Goal: Task Accomplishment & Management: Manage account settings

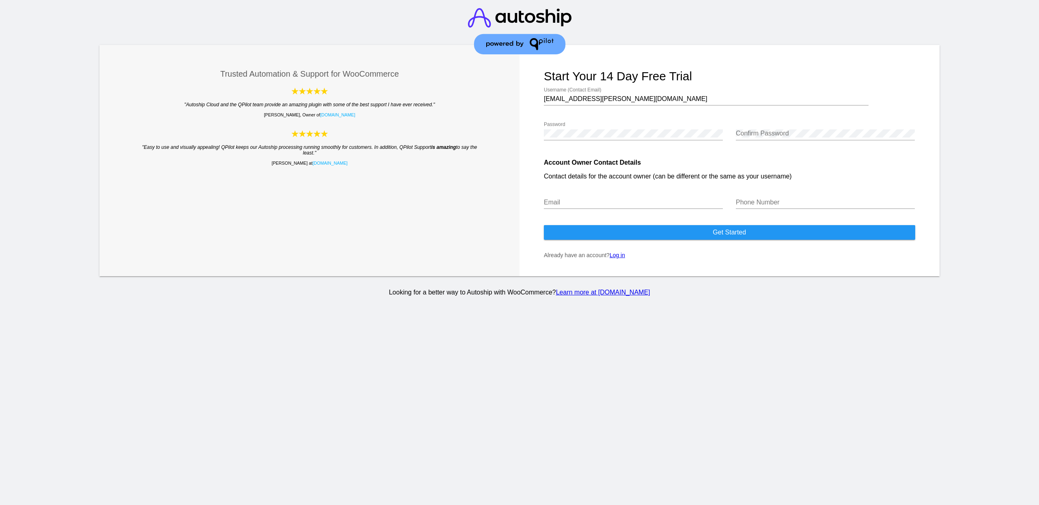
click at [618, 258] on link "Log in" at bounding box center [616, 255] width 15 height 6
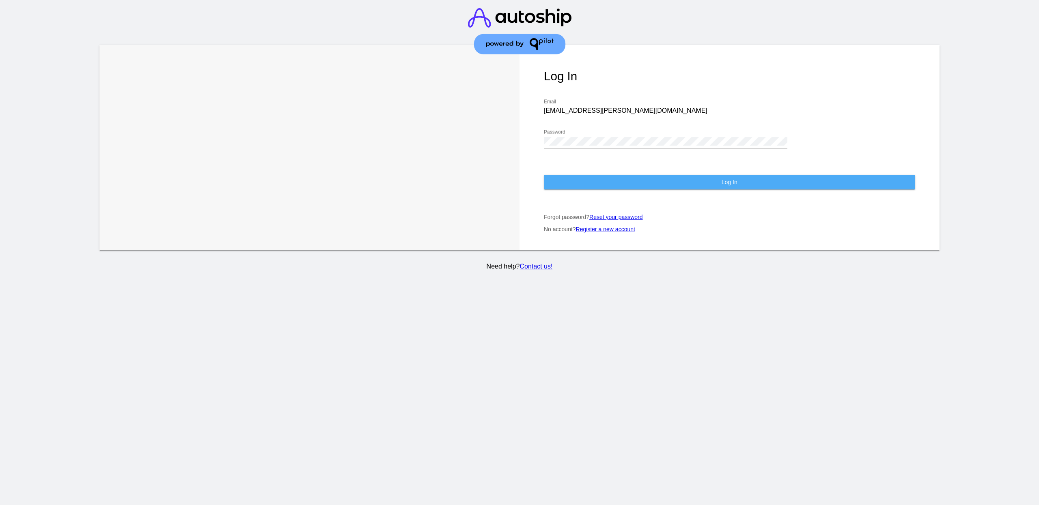
click at [600, 190] on button "Log In" at bounding box center [729, 182] width 371 height 15
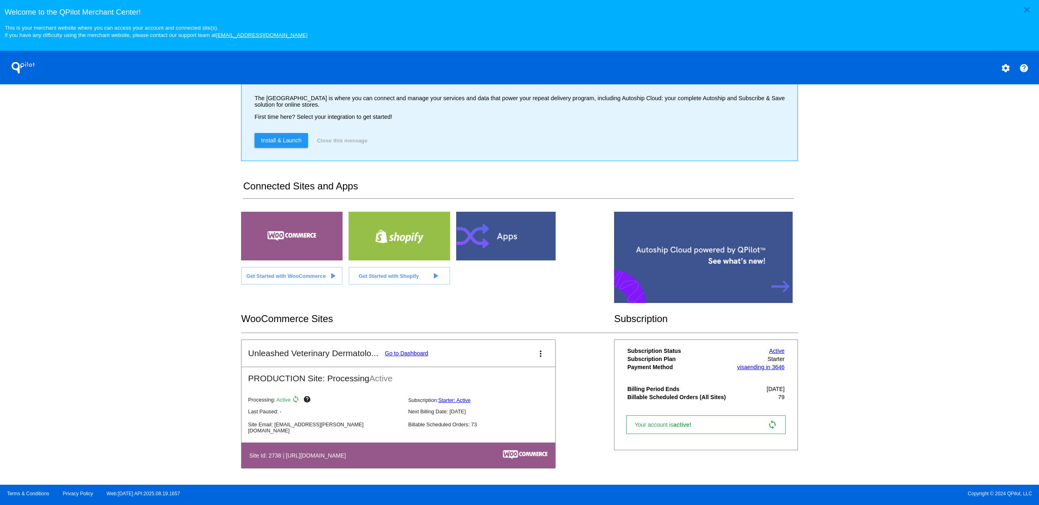
scroll to position [195, 0]
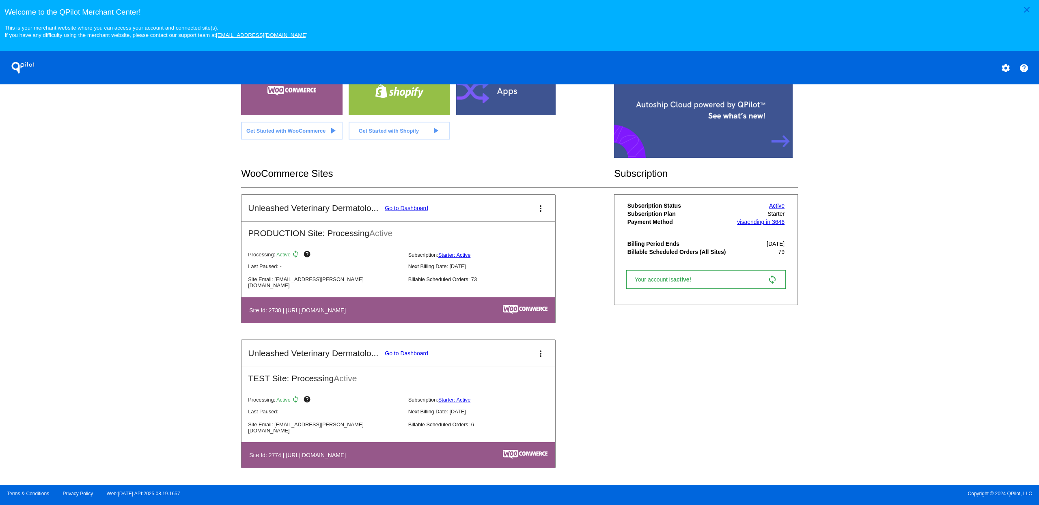
click at [410, 208] on link "Go to Dashboard" at bounding box center [406, 208] width 43 height 6
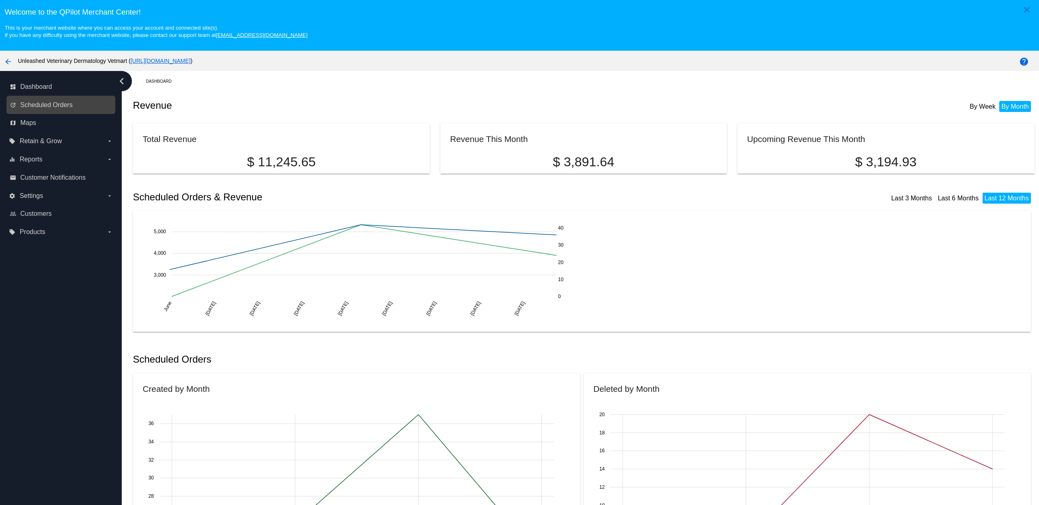
click at [53, 102] on link "update Scheduled Orders" at bounding box center [61, 105] width 103 height 13
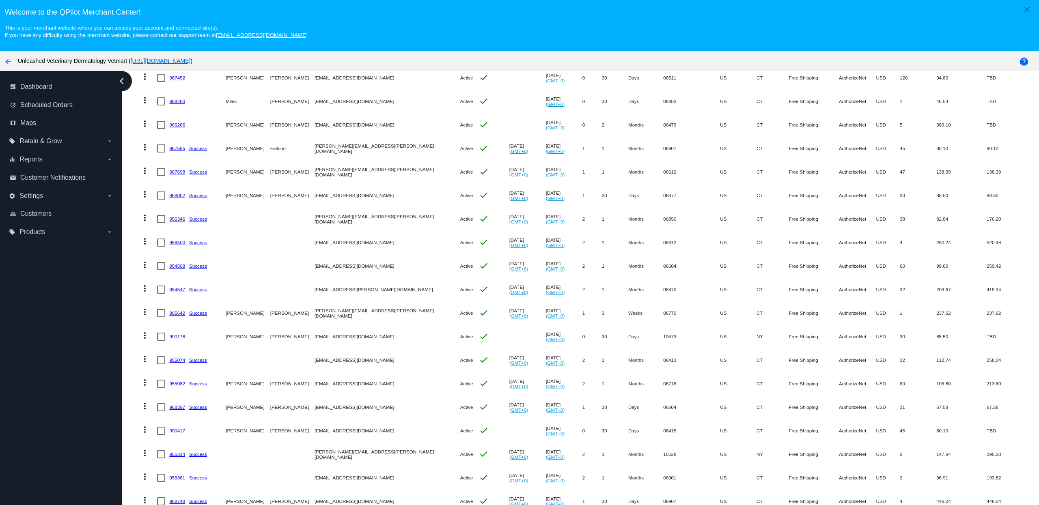
scroll to position [53, 0]
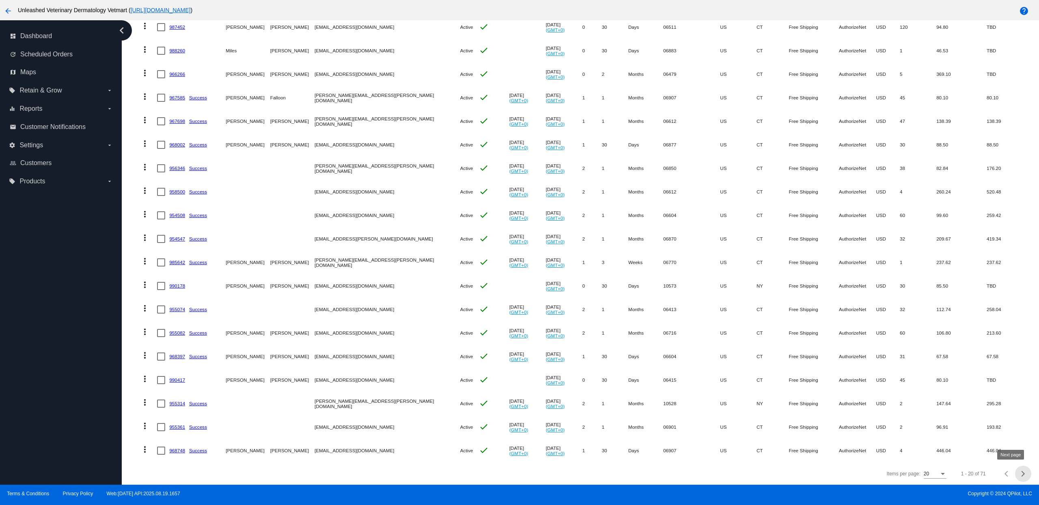
click at [1015, 476] on button "Next page" at bounding box center [1023, 474] width 16 height 16
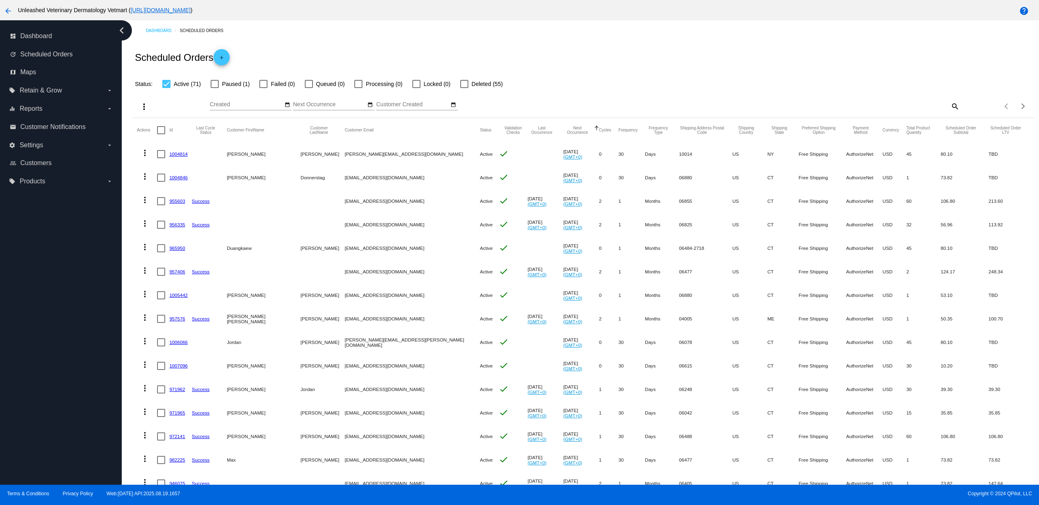
scroll to position [158, 0]
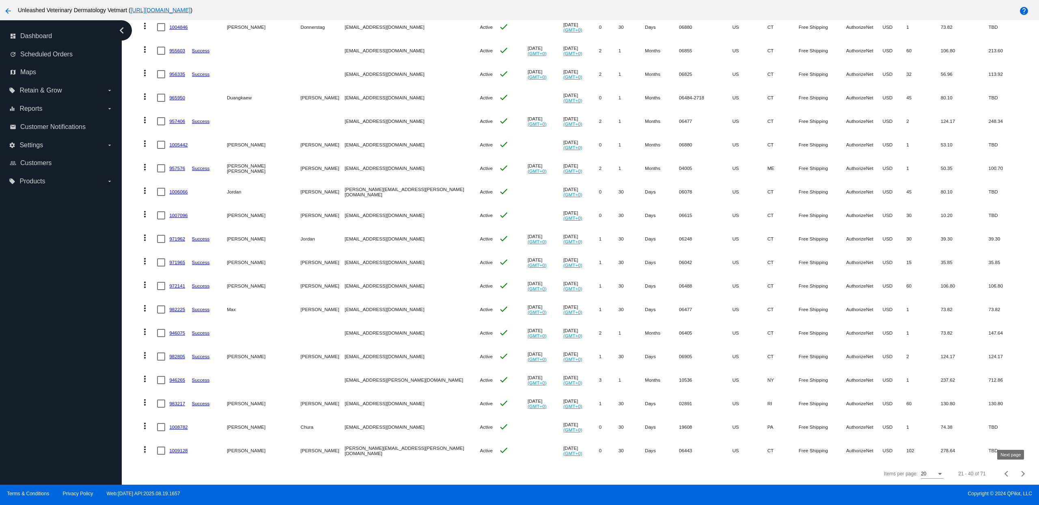
click at [1019, 474] on div "Next page" at bounding box center [1022, 474] width 6 height 6
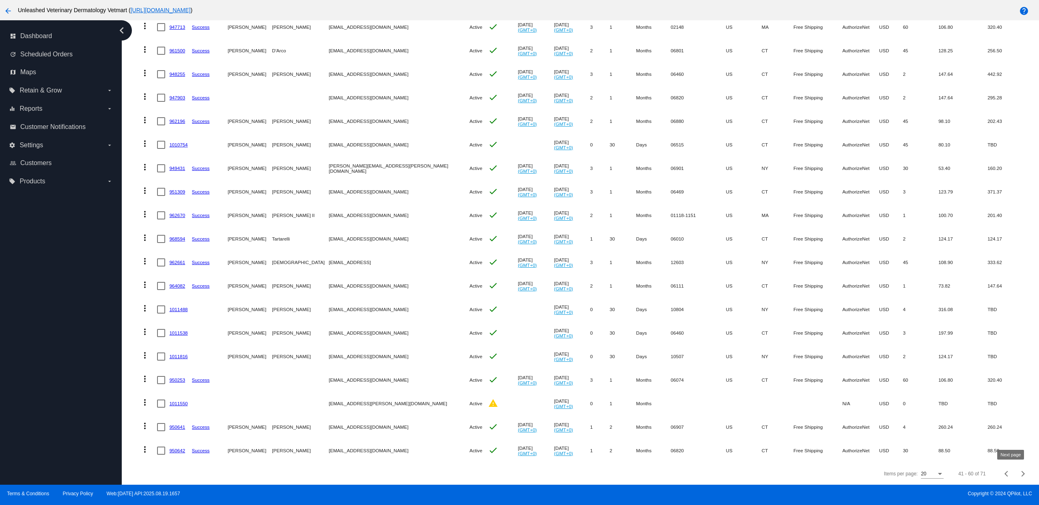
click at [1019, 474] on div "Next page" at bounding box center [1022, 474] width 6 height 6
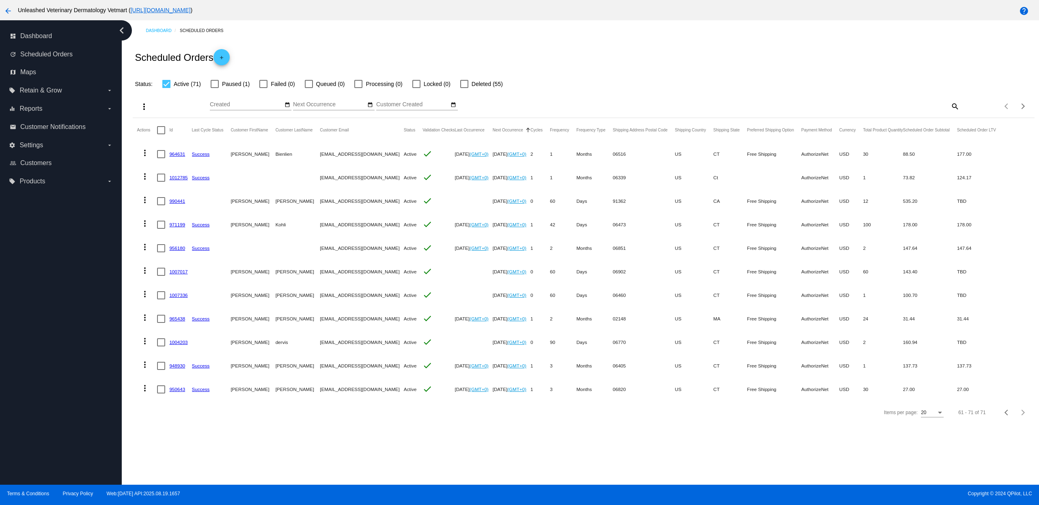
scroll to position [0, 0]
click at [999, 415] on span "Previous page" at bounding box center [1007, 413] width 16 height 4
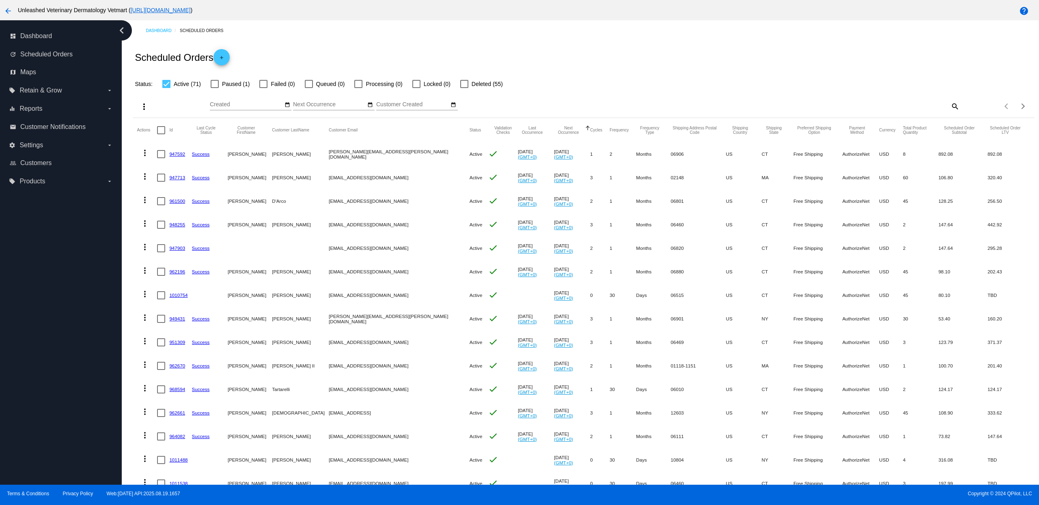
scroll to position [158, 0]
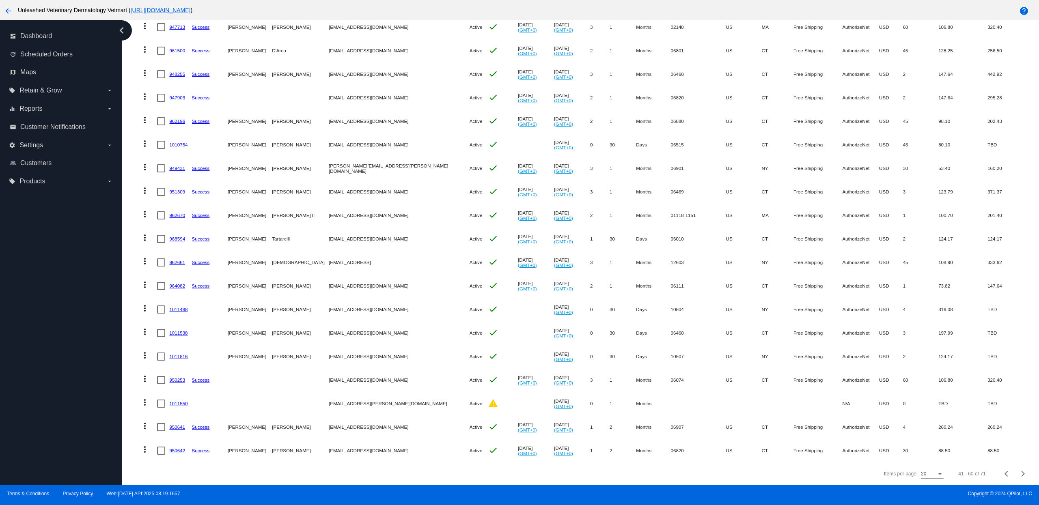
click at [174, 401] on link "1011550" at bounding box center [178, 403] width 18 height 5
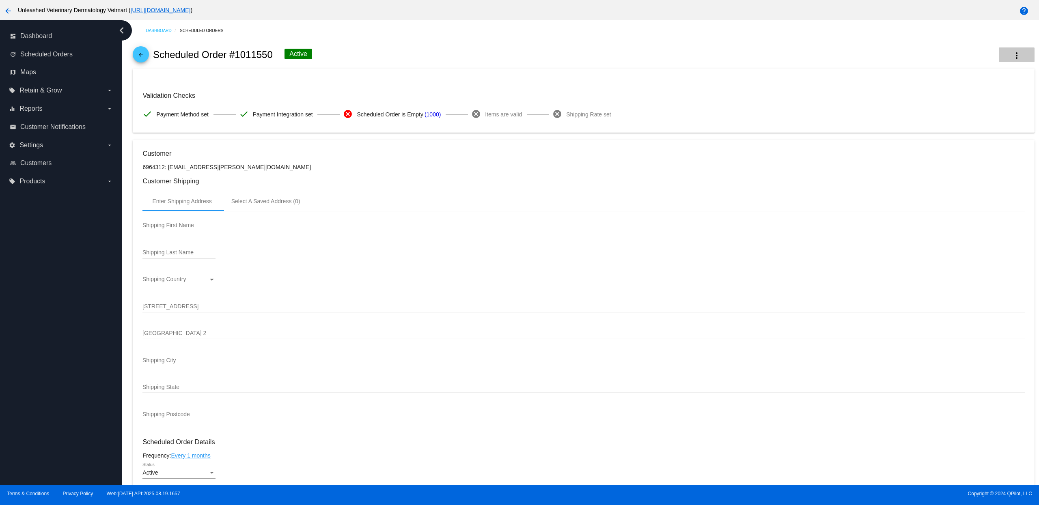
click at [1012, 60] on mat-icon "more_vert" at bounding box center [1017, 56] width 10 height 10
click at [949, 118] on button "delete Delete" at bounding box center [966, 119] width 114 height 19
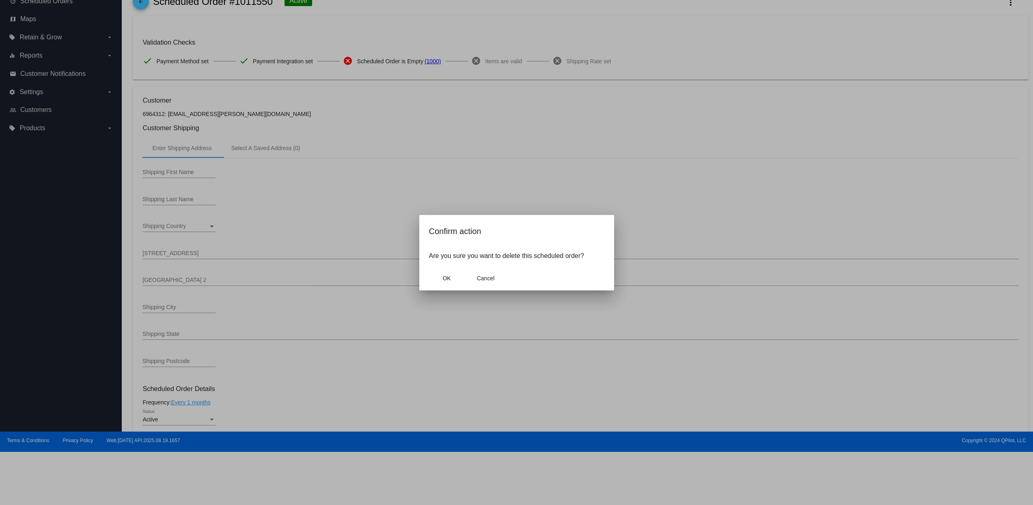
click at [429, 277] on mat-dialog-container "Confirm action Are you sure you want to delete this scheduled order? OK Cancel" at bounding box center [516, 252] width 195 height 75
click at [454, 280] on button "OK" at bounding box center [447, 278] width 36 height 15
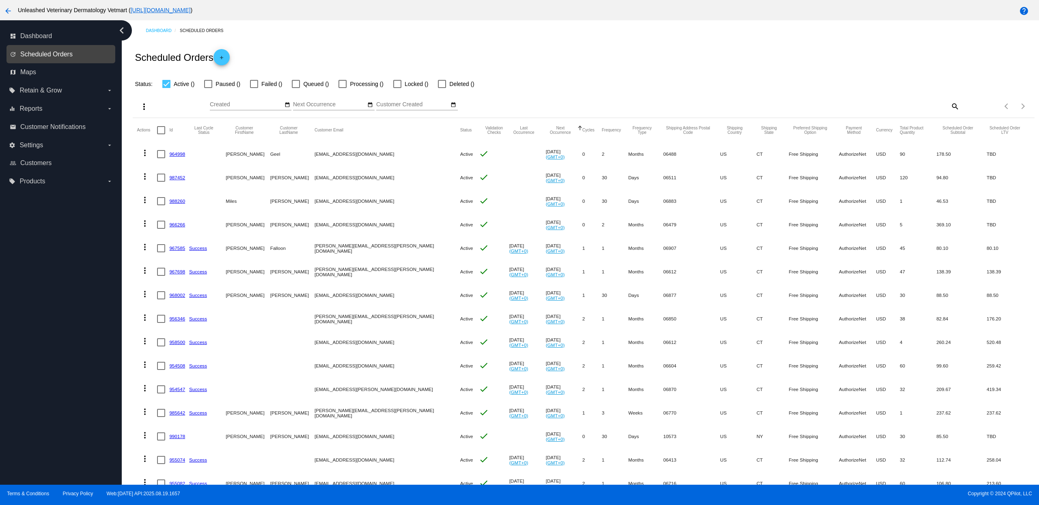
click at [52, 56] on span "Scheduled Orders" at bounding box center [46, 54] width 52 height 7
click at [58, 40] on link "dashboard Dashboard" at bounding box center [61, 36] width 103 height 13
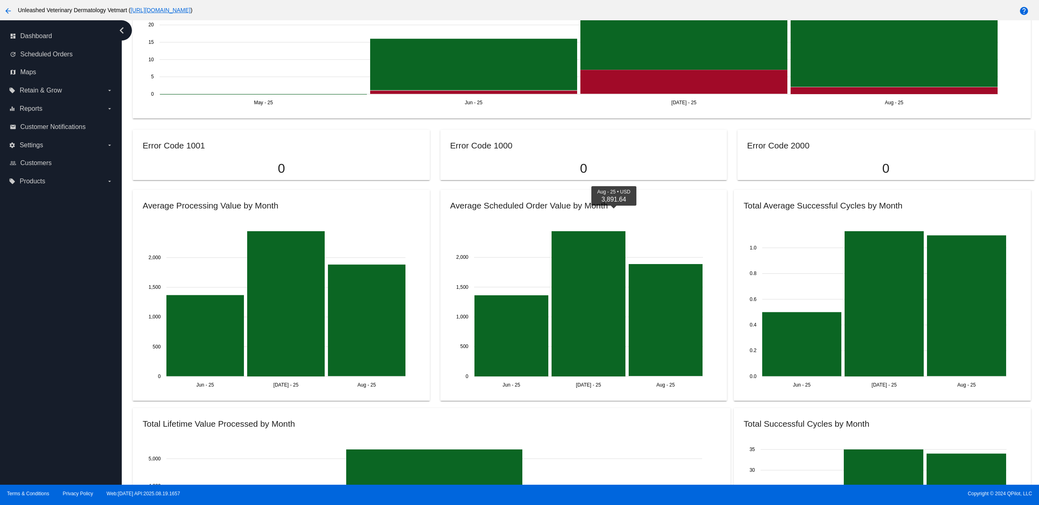
scroll to position [631, 0]
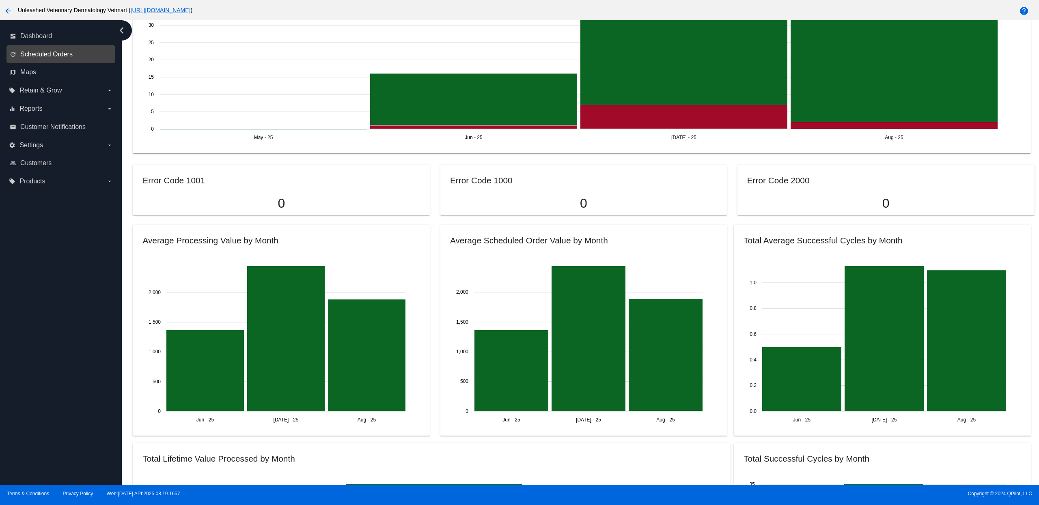
click at [34, 54] on span "Scheduled Orders" at bounding box center [46, 54] width 52 height 7
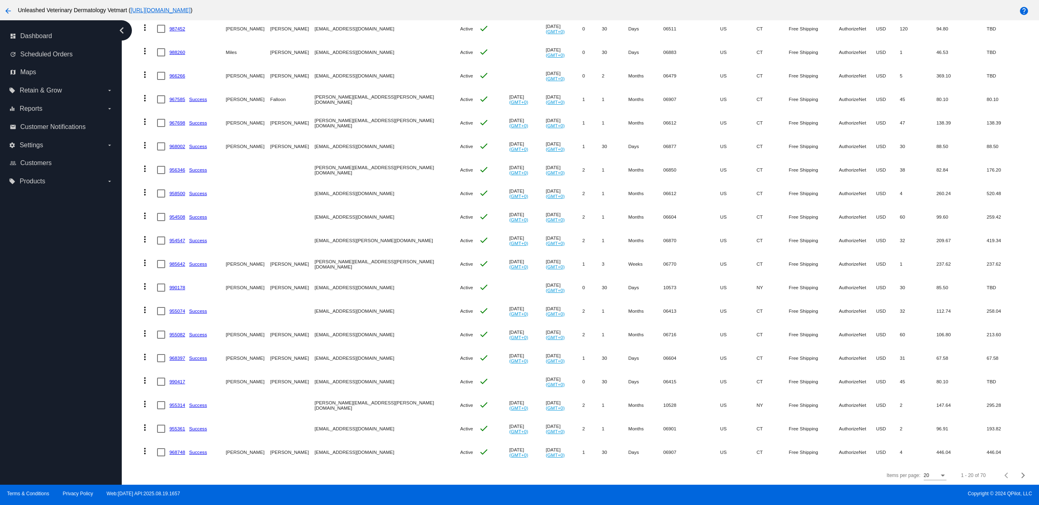
scroll to position [158, 0]
click at [1015, 475] on span "Next page" at bounding box center [1023, 474] width 16 height 4
